Goal: Information Seeking & Learning: Find specific fact

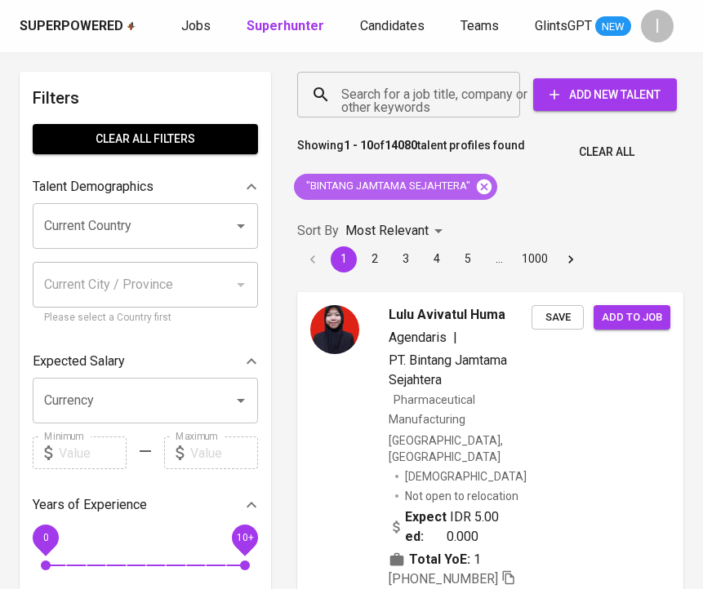
click at [491, 184] on icon at bounding box center [484, 186] width 15 height 15
click at [432, 78] on div "Search for a job title, company or other keywords" at bounding box center [408, 95] width 223 height 46
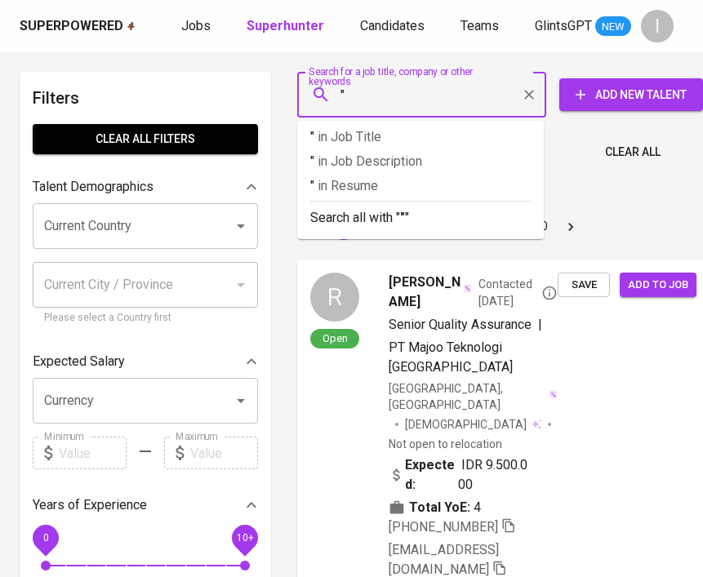
paste input "CHINLI PLASTIC TECHNOLOGY"
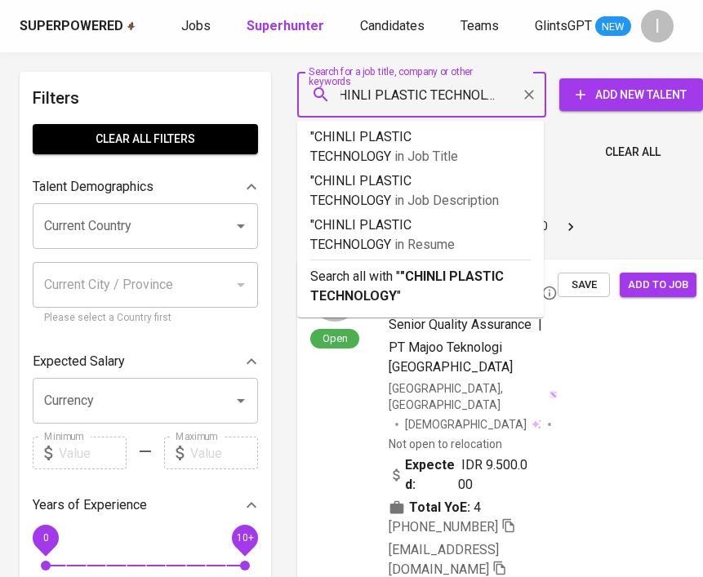
type input ""CHINLI PLASTIC TECHNOLOGY""
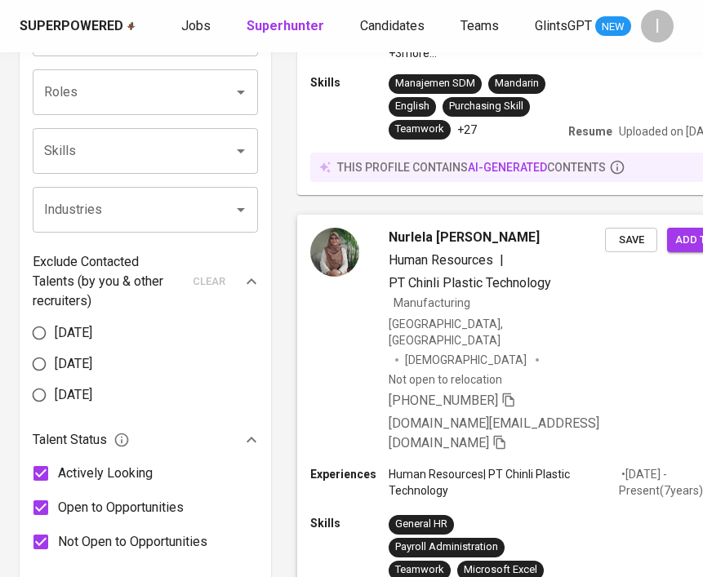
scroll to position [623, 0]
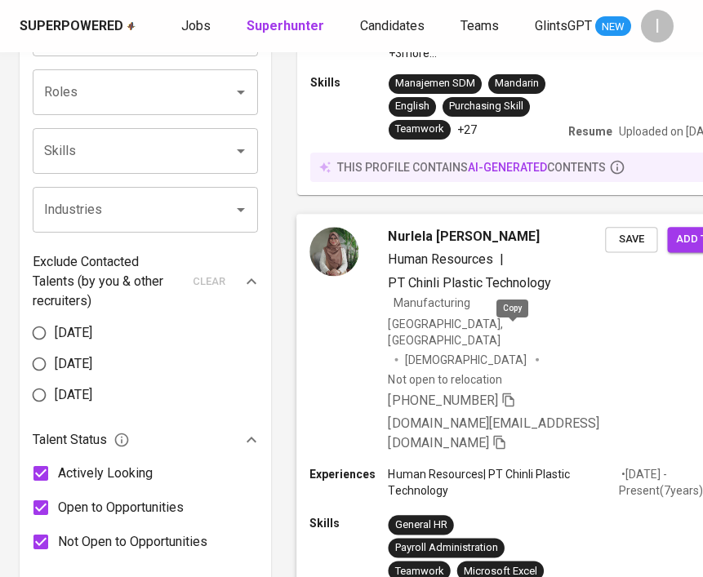
click at [513, 392] on icon "button" at bounding box center [508, 399] width 15 height 15
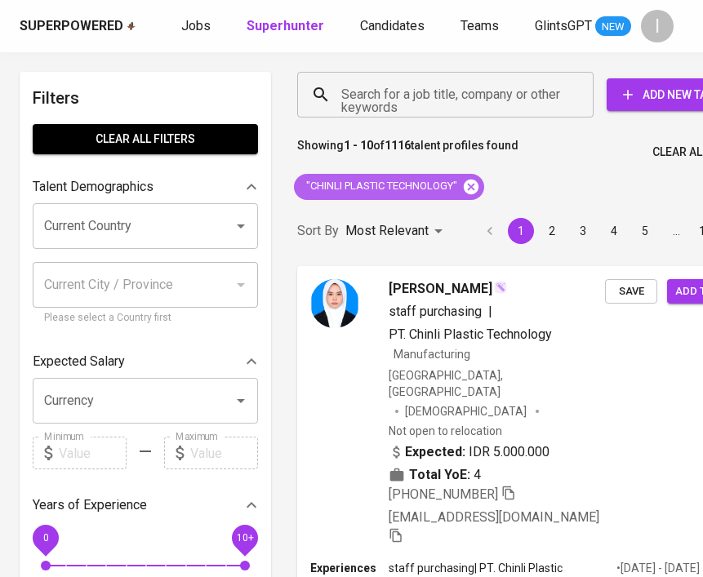
click at [472, 185] on icon at bounding box center [471, 186] width 15 height 15
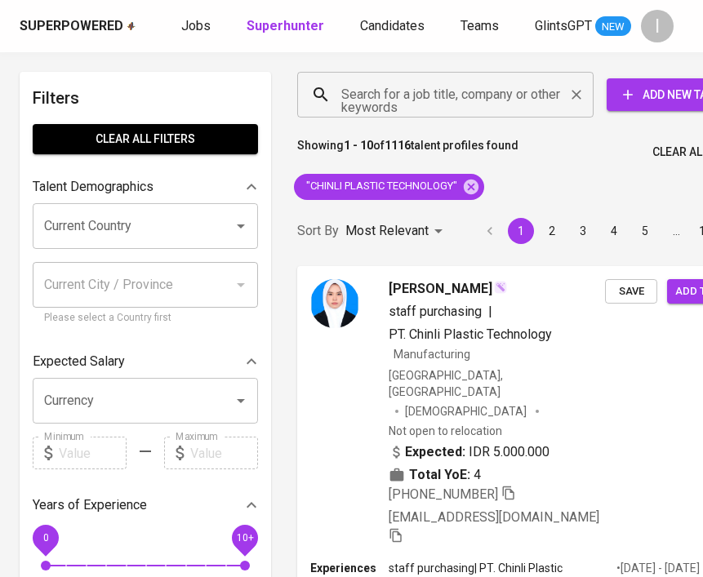
click at [453, 89] on input "Search for a job title, company or other keywords" at bounding box center [449, 94] width 224 height 31
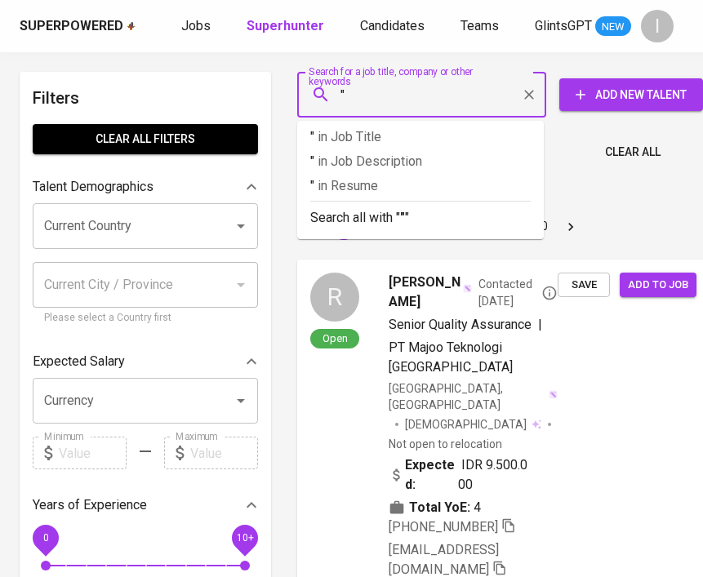
paste input "ALBASIA"
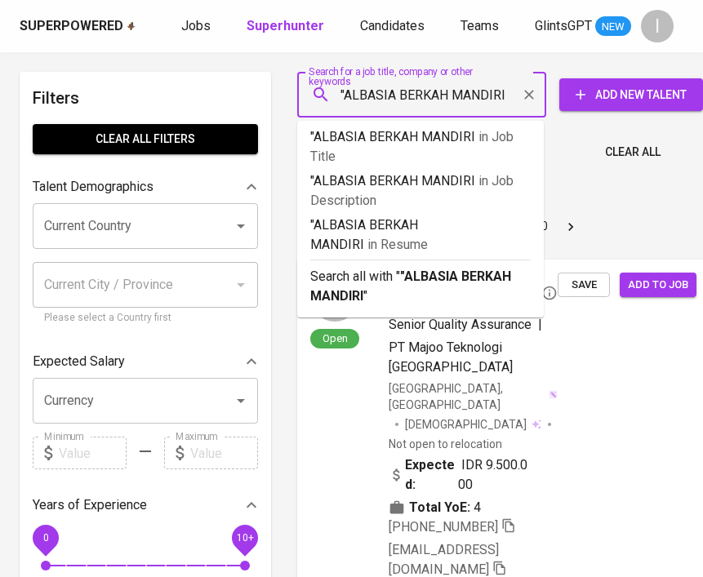
type input ""ALBASIA BERKAH MANDIRI""
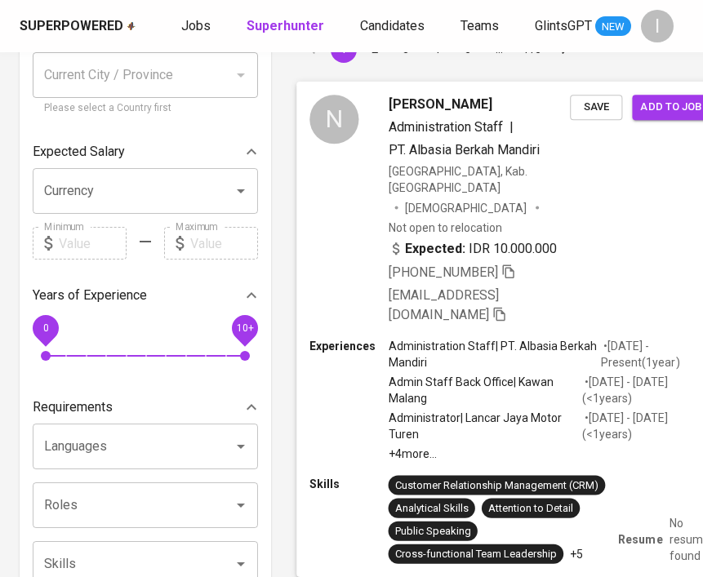
scroll to position [209, 0]
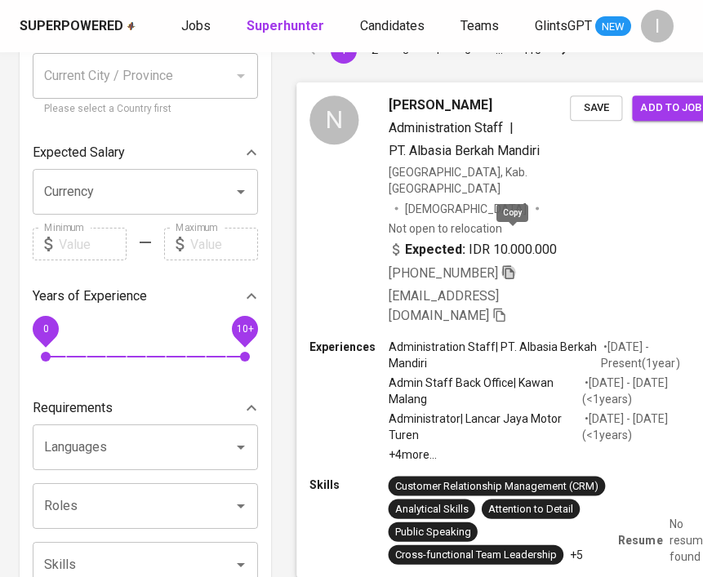
click at [508, 264] on icon "button" at bounding box center [508, 271] width 15 height 15
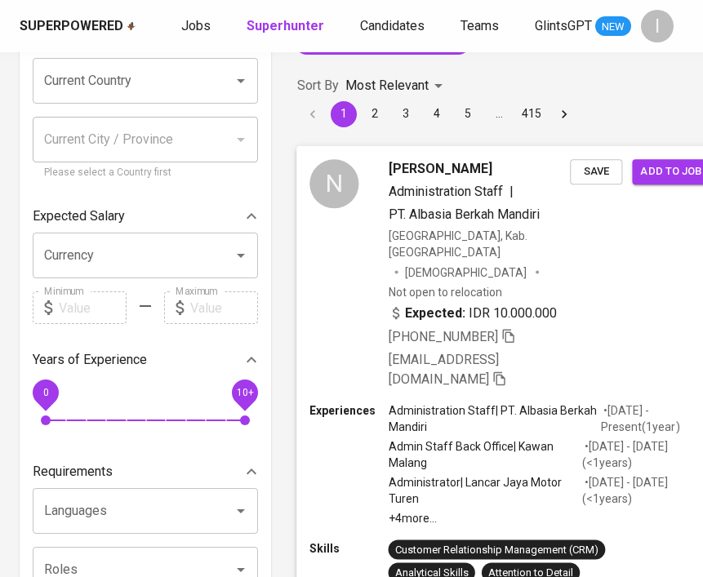
scroll to position [0, 0]
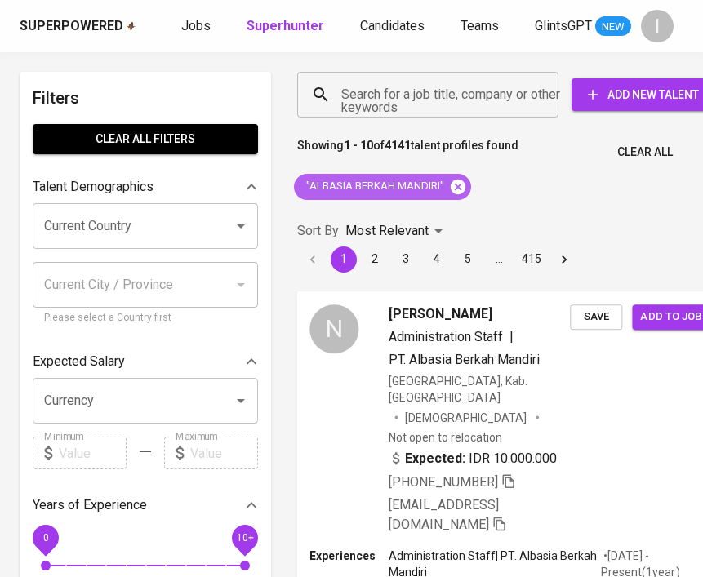
click at [458, 188] on icon at bounding box center [458, 187] width 18 height 18
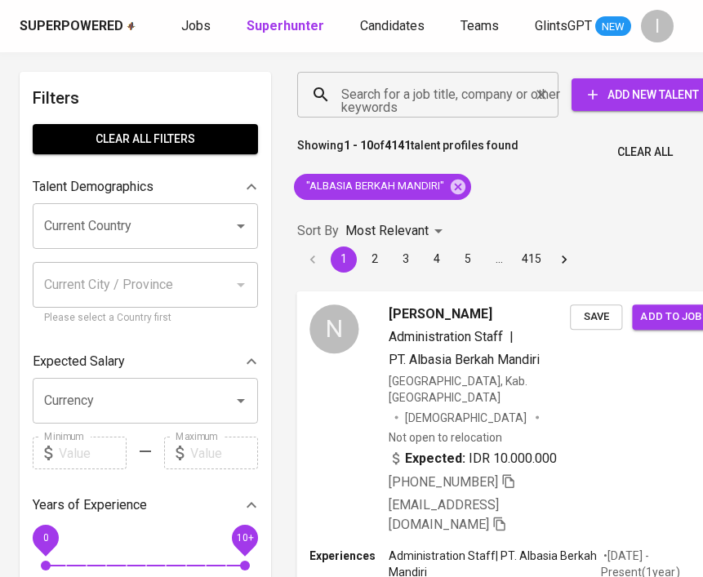
click at [465, 102] on input "Search for a job title, company or other keywords" at bounding box center [431, 94] width 189 height 31
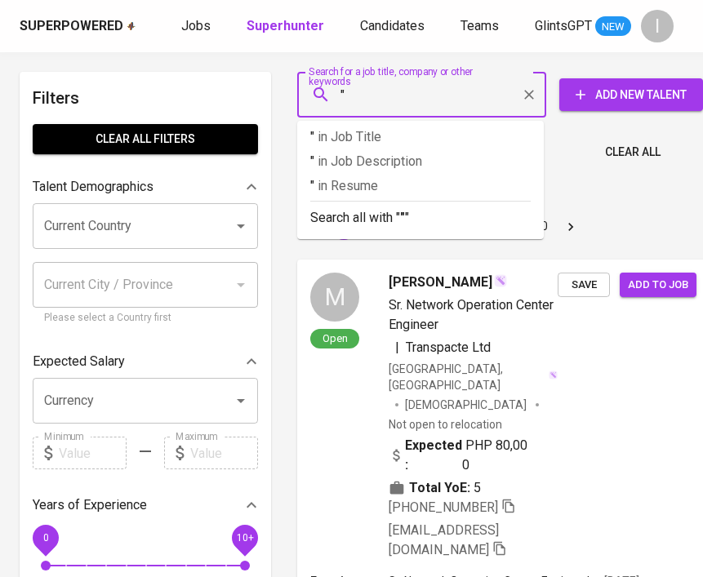
paste input "INTI JAKA RAYA"
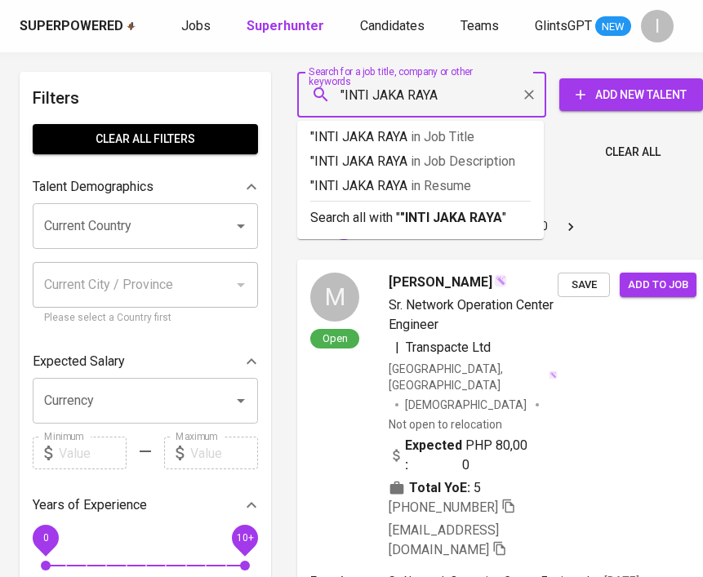
type input ""INTI JAKA RAYA""
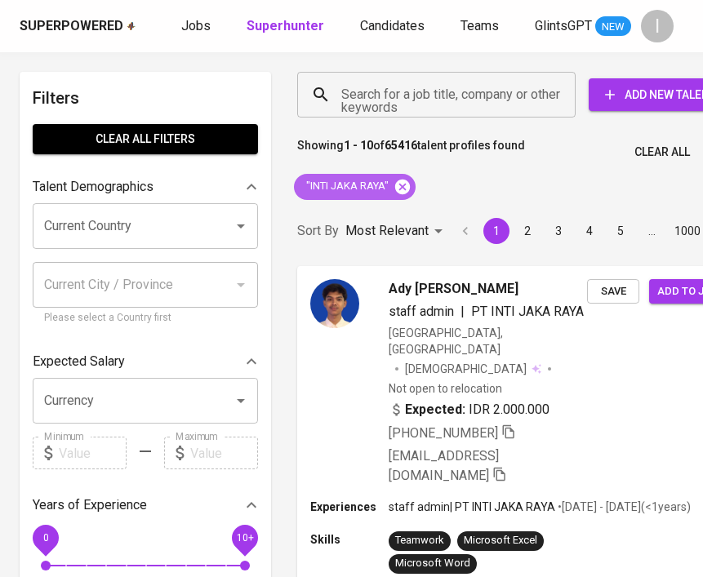
click at [404, 180] on icon at bounding box center [402, 186] width 15 height 15
click at [429, 86] on input "Search for a job title, company or other keywords" at bounding box center [440, 94] width 207 height 31
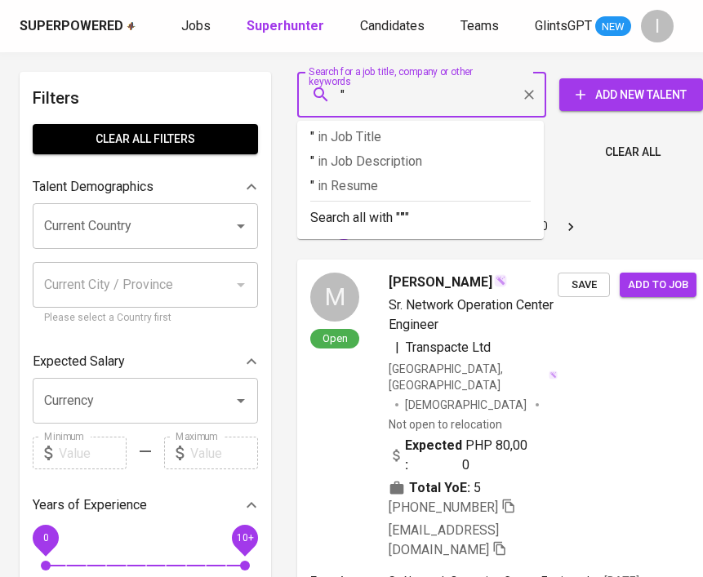
paste input "[PERSON_NAME]"
type input ""[PERSON_NAME]"
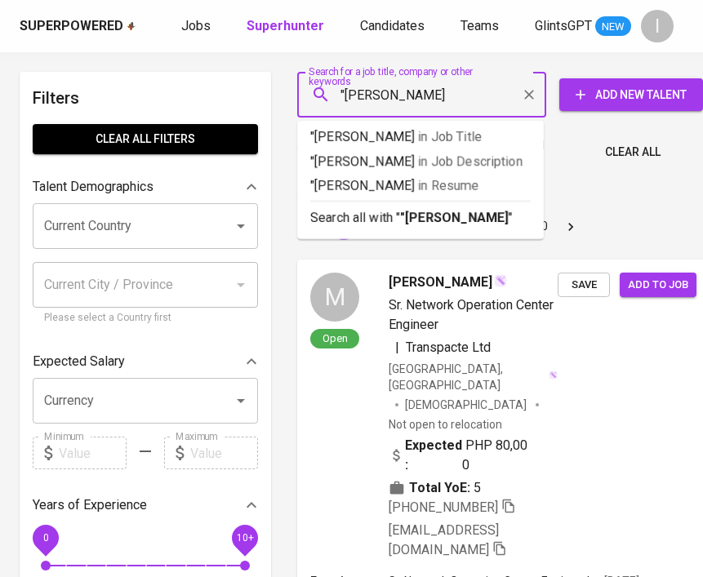
type input ""Ariya Windu Adji""
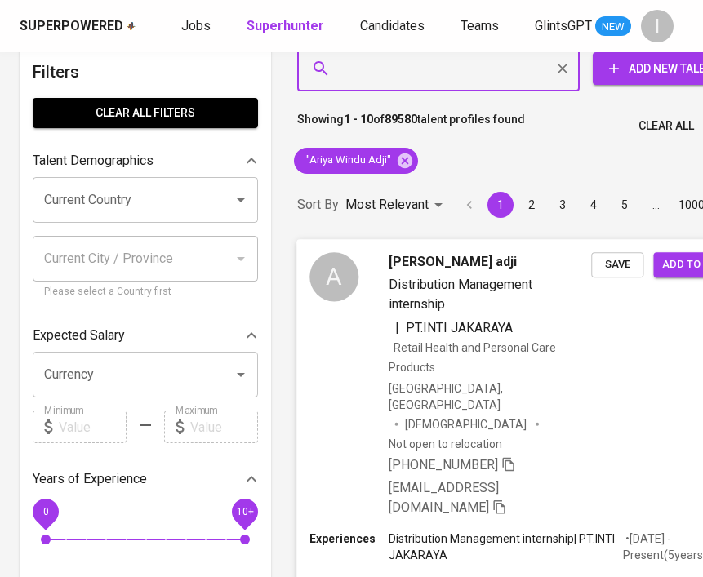
scroll to position [27, 0]
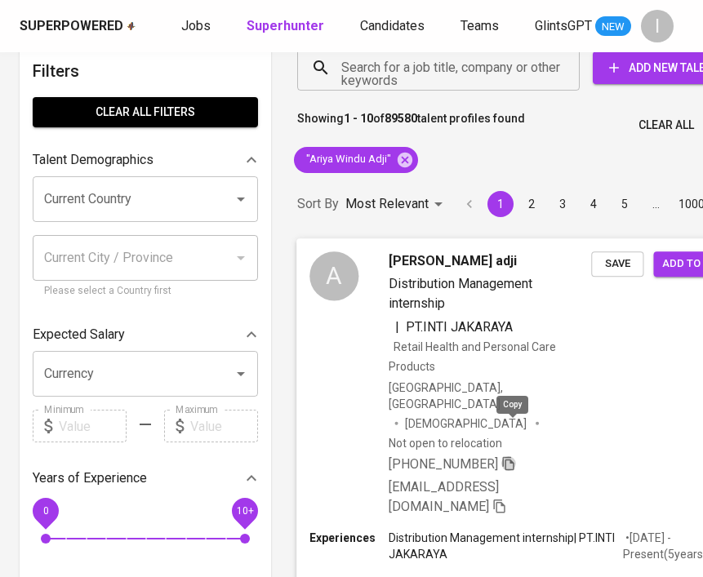
click at [512, 456] on icon "button" at bounding box center [508, 463] width 15 height 15
